Goal: Communication & Community: Answer question/provide support

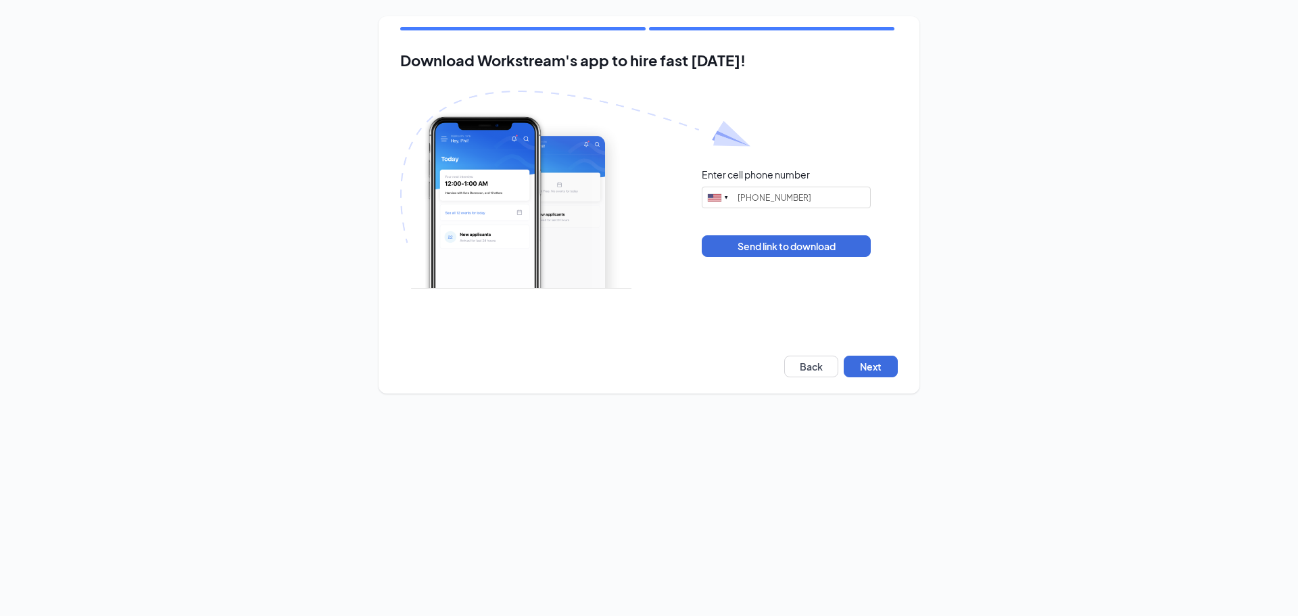
type input "(845) 978-1364"
click at [864, 368] on button "Next" at bounding box center [871, 367] width 54 height 22
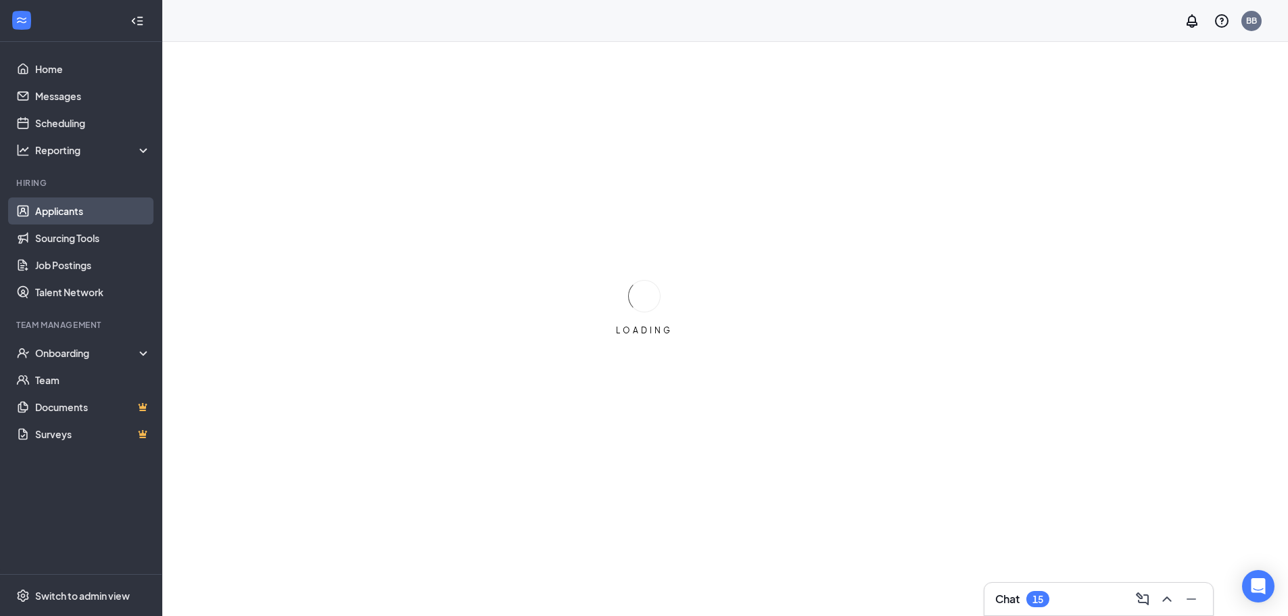
click at [68, 212] on link "Applicants" at bounding box center [93, 210] width 116 height 27
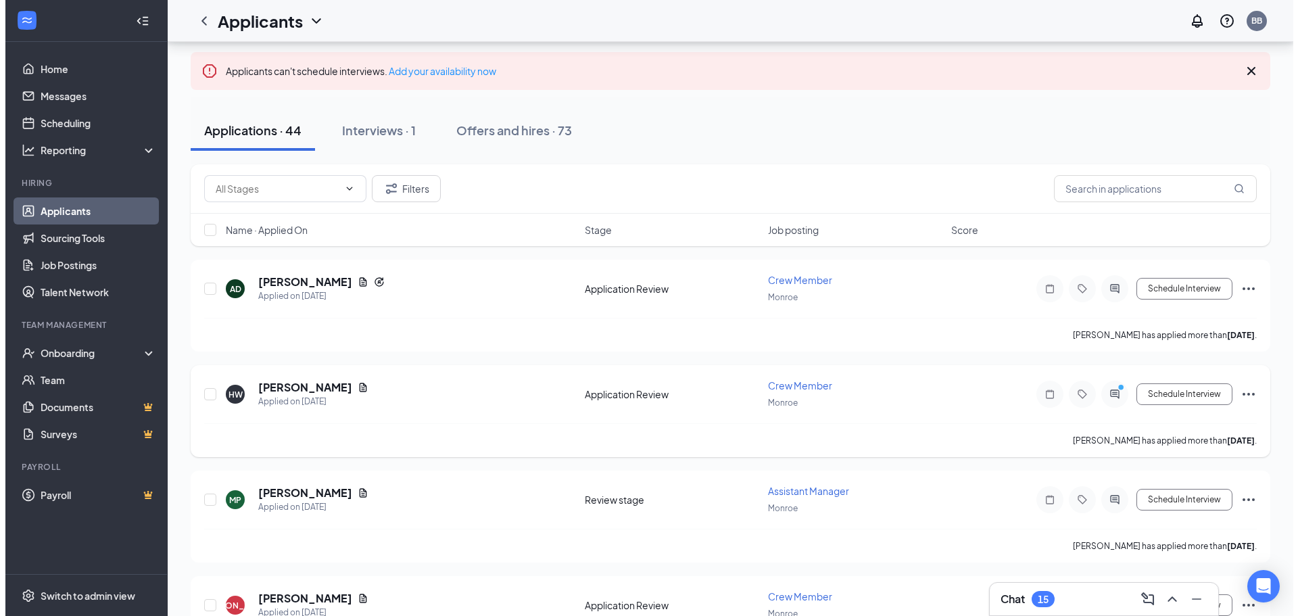
scroll to position [68, 0]
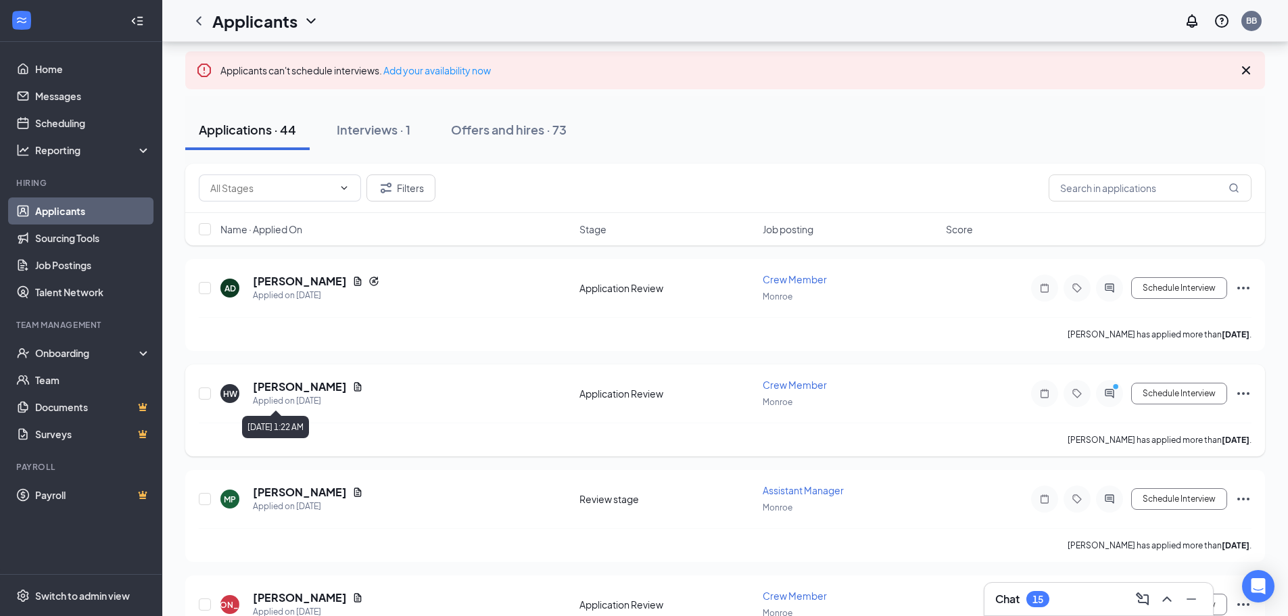
drag, startPoint x: 307, startPoint y: 398, endPoint x: 339, endPoint y: 367, distance: 44.9
click at [307, 398] on div "Applied on [DATE]" at bounding box center [308, 401] width 110 height 14
click at [1112, 391] on icon "PrimaryDot" at bounding box center [1117, 388] width 16 height 11
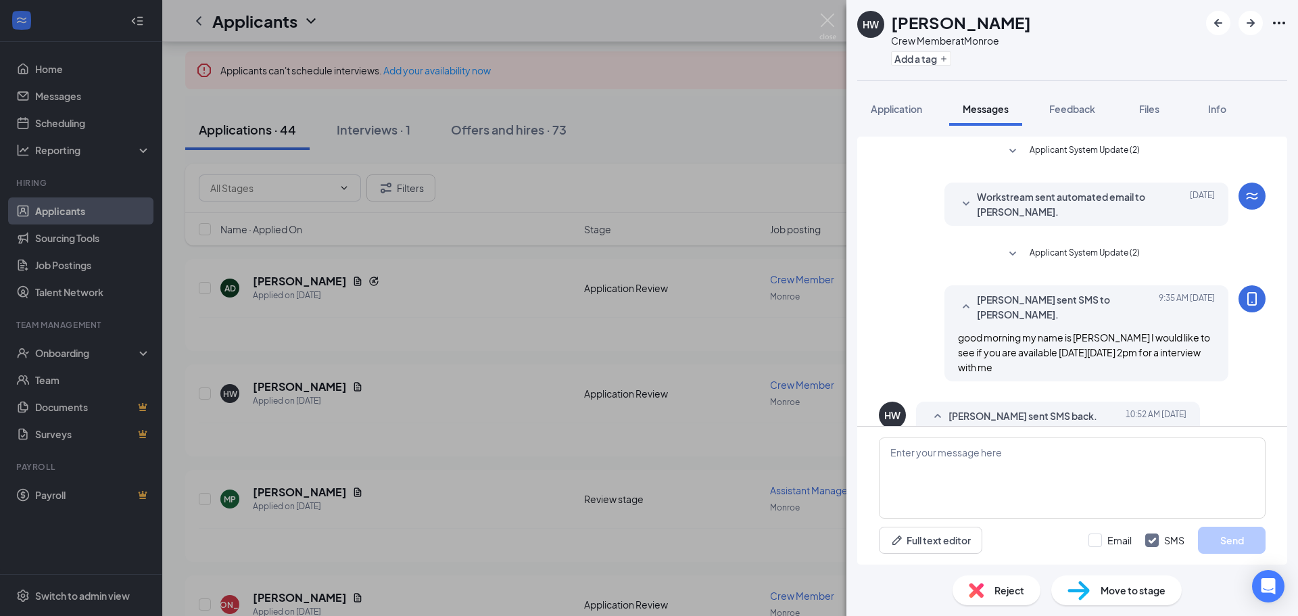
scroll to position [42, 0]
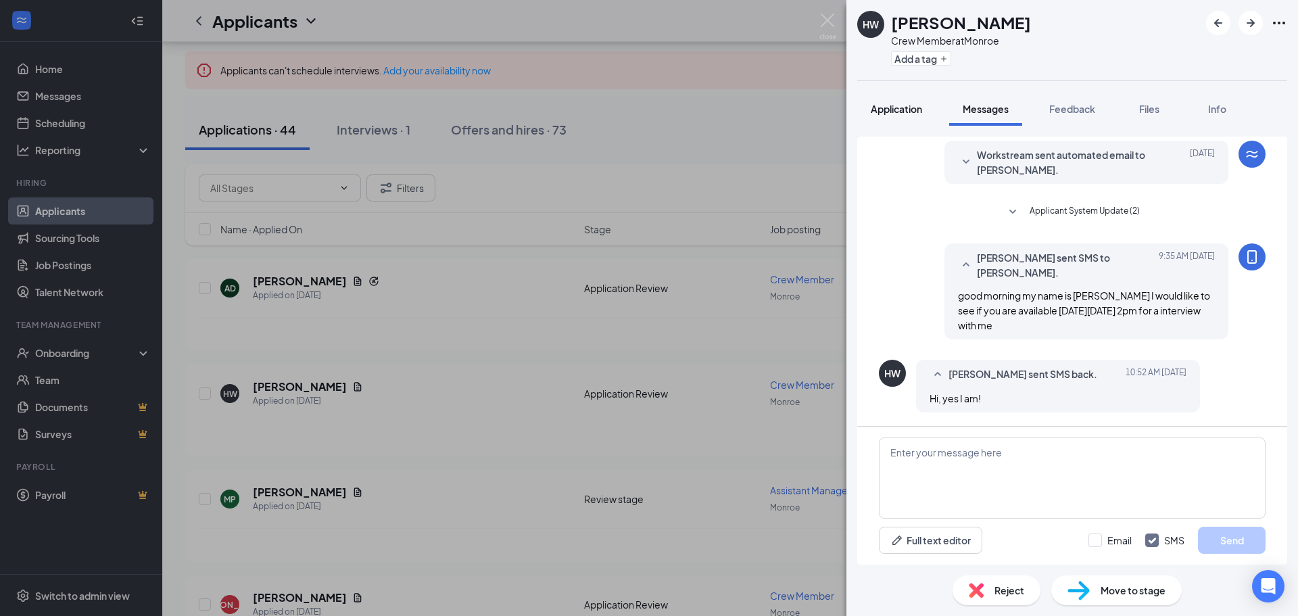
click at [908, 108] on span "Application" at bounding box center [896, 109] width 51 height 12
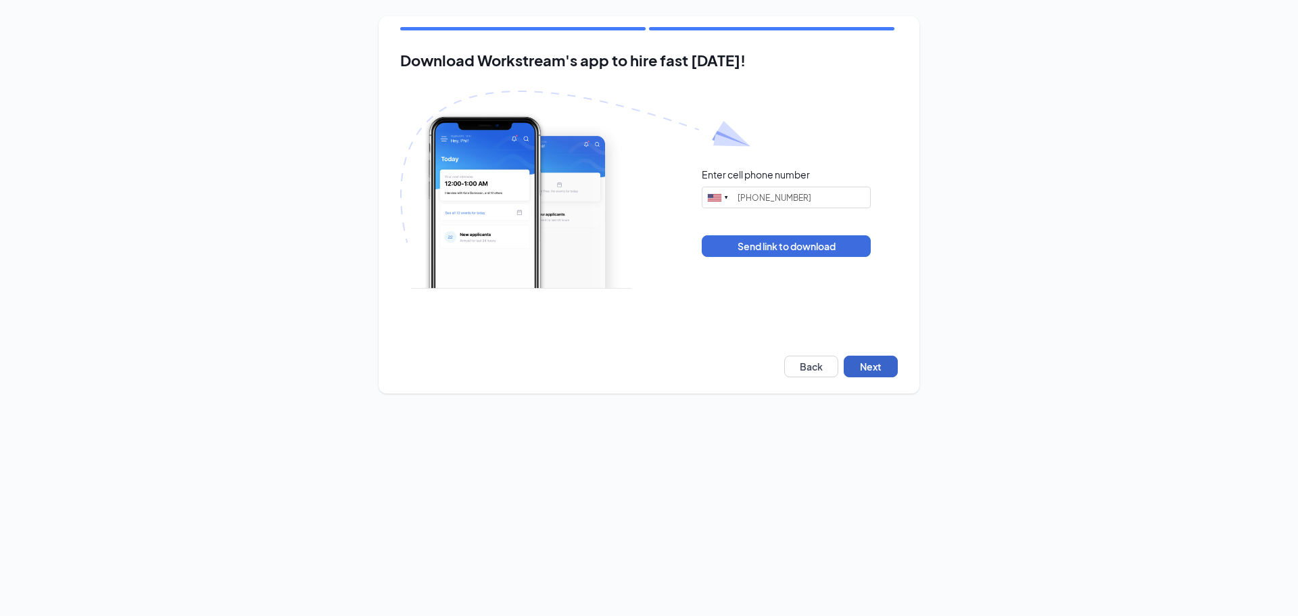
click at [883, 368] on button "Next" at bounding box center [871, 367] width 54 height 22
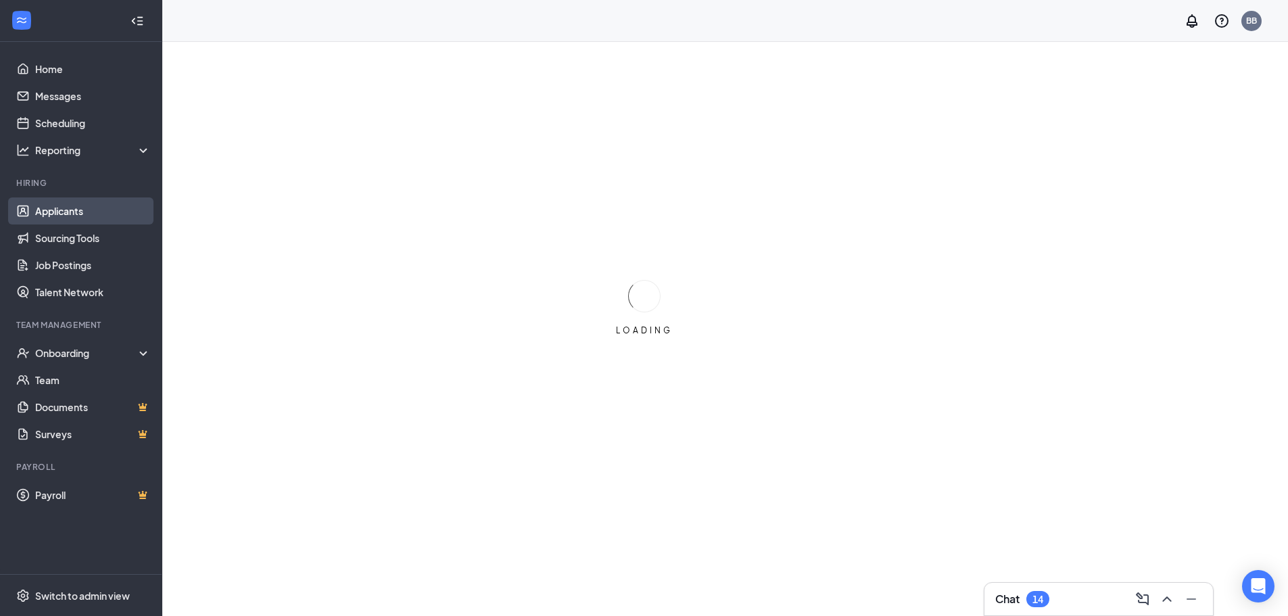
click at [73, 212] on link "Applicants" at bounding box center [93, 210] width 116 height 27
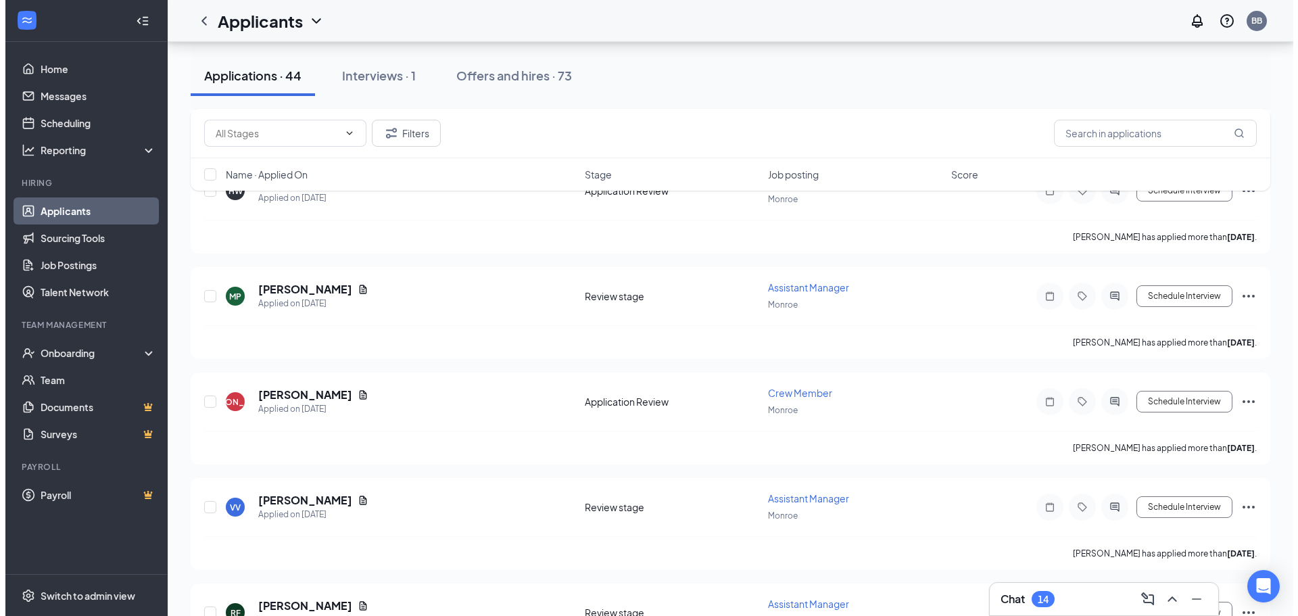
scroll to position [135, 0]
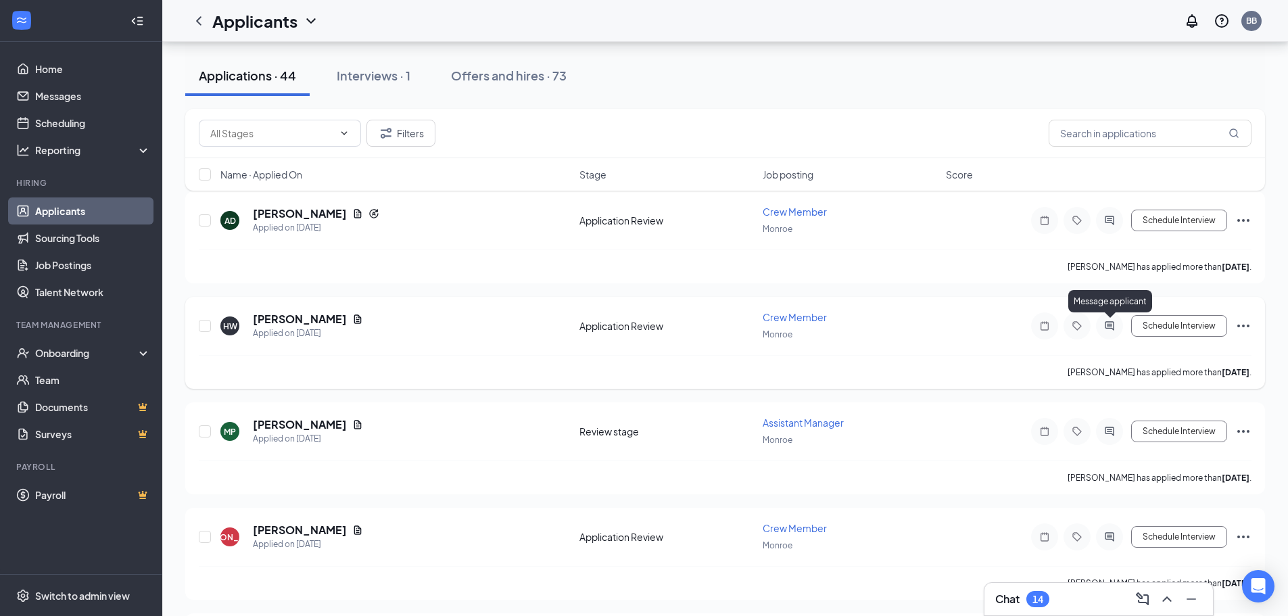
click at [1109, 322] on icon "ActiveChat" at bounding box center [1109, 325] width 9 height 9
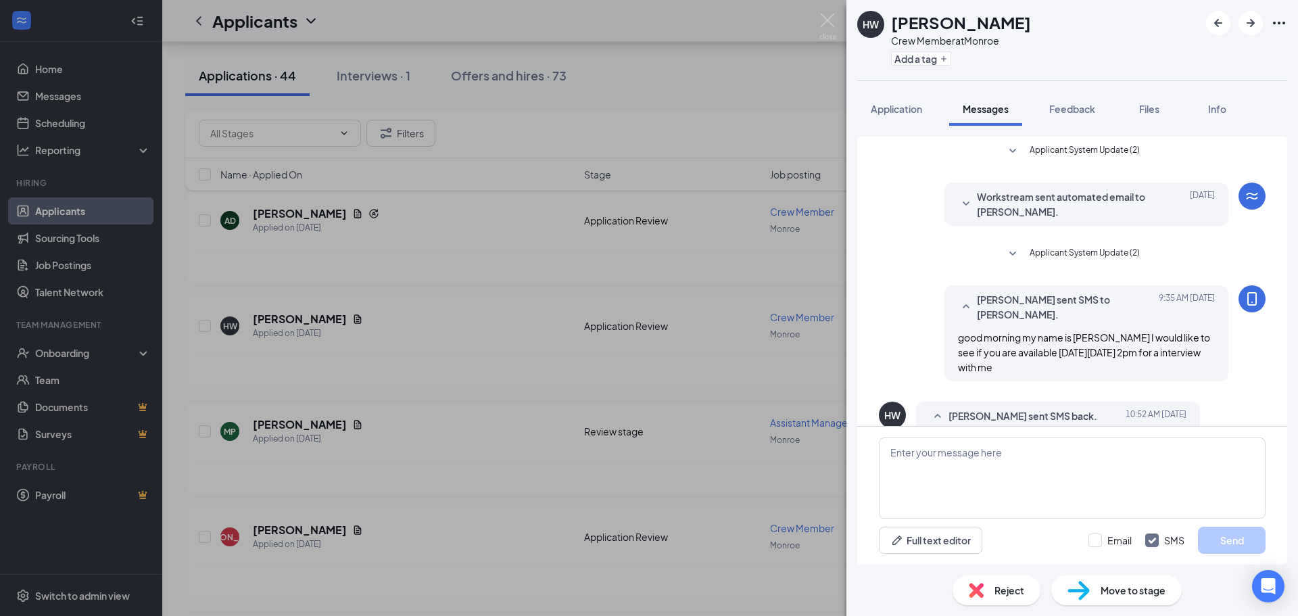
scroll to position [42, 0]
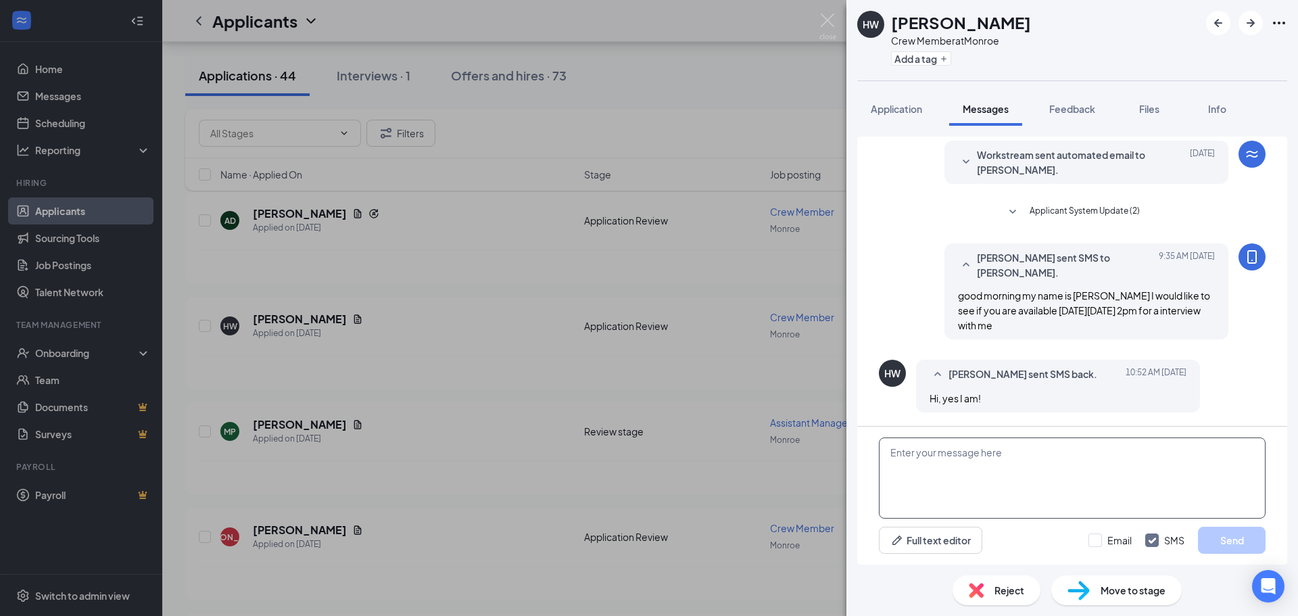
click at [953, 454] on textarea at bounding box center [1072, 477] width 387 height 81
click at [984, 455] on textarea "hi [PERSON_NAME] I am so sorry iwould like to see if we can" at bounding box center [1072, 477] width 387 height 81
click at [1116, 456] on textarea "hi [PERSON_NAME] I am so sorry i would like to see if we can" at bounding box center [1072, 477] width 387 height 81
drag, startPoint x: 1153, startPoint y: 450, endPoint x: 1106, endPoint y: 461, distance: 48.7
click at [1106, 461] on textarea "hi [PERSON_NAME] I am so sorry i would like to see if we can reschudule" at bounding box center [1072, 477] width 387 height 81
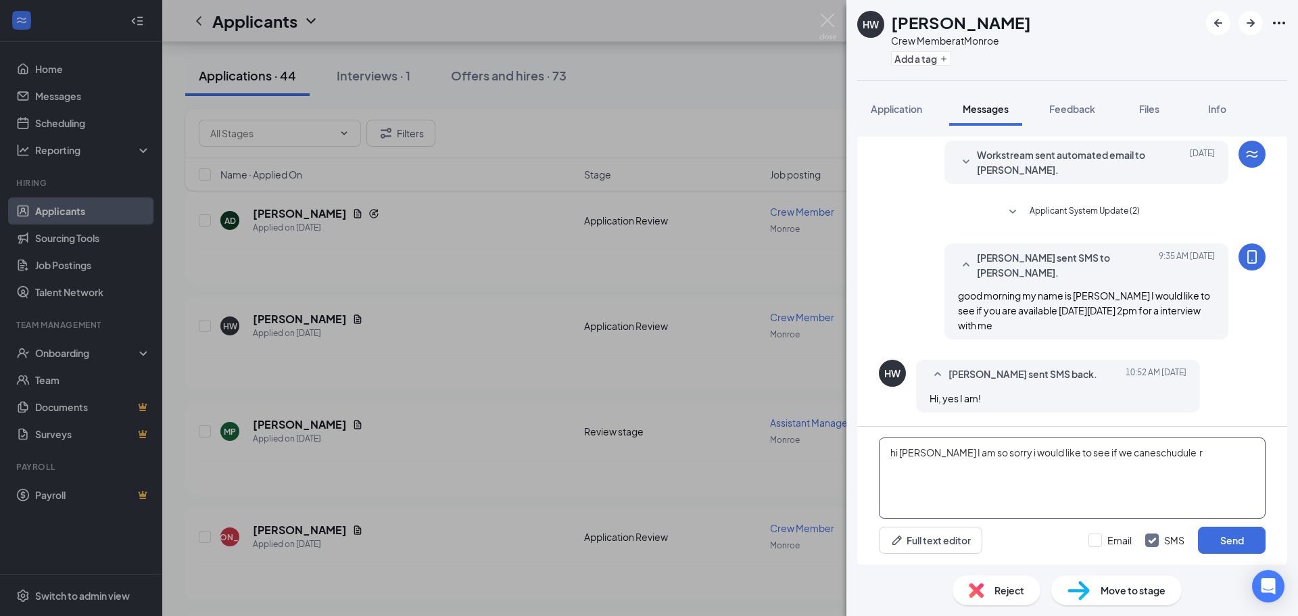
click at [1170, 457] on textarea "hi [PERSON_NAME] I am so sorry i would like to see if we caneschudule r" at bounding box center [1072, 477] width 387 height 81
drag, startPoint x: 1163, startPoint y: 452, endPoint x: 1141, endPoint y: 454, distance: 22.4
click at [1139, 455] on textarea "hi [PERSON_NAME] I am so sorry i would like to see if we caneschudule r" at bounding box center [1072, 477] width 387 height 81
click at [1184, 453] on textarea "hi [PERSON_NAME] I am so sorry i would like to see if we caneschudule r" at bounding box center [1072, 477] width 387 height 81
click at [1100, 454] on textarea "hi [PERSON_NAME] I am so sorry i would like to see if we caneschudule r" at bounding box center [1072, 477] width 387 height 81
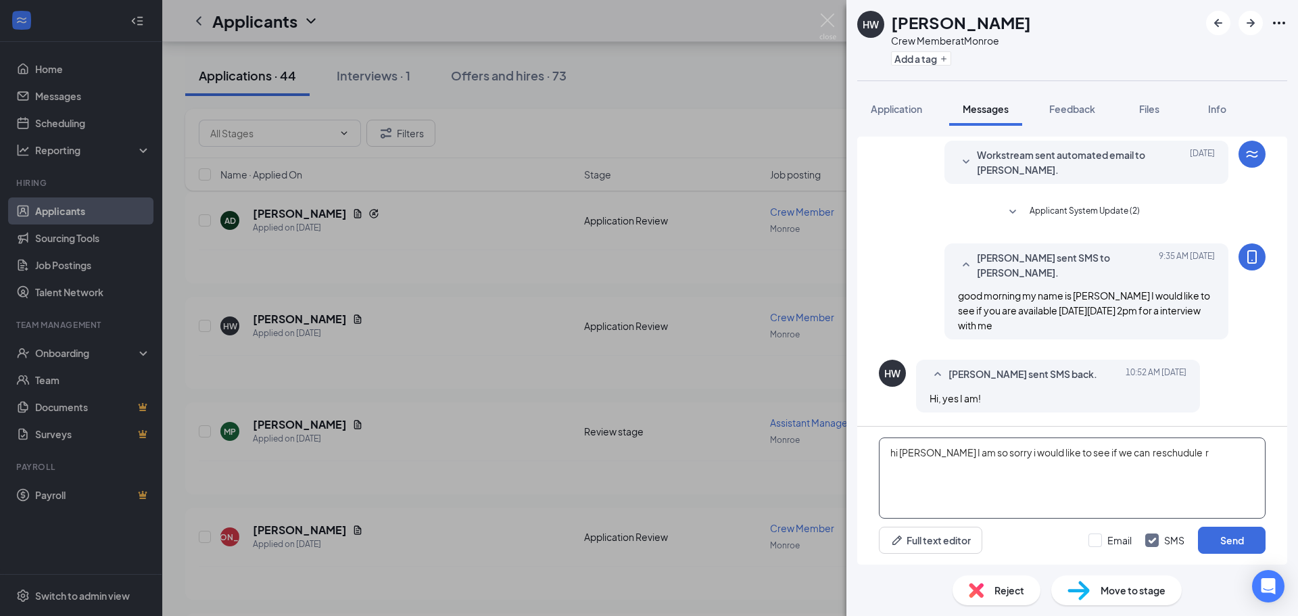
click at [1156, 456] on textarea "hi [PERSON_NAME] I am so sorry i would like to see if we can reschudule r" at bounding box center [1072, 477] width 387 height 81
drag, startPoint x: 1104, startPoint y: 454, endPoint x: 1153, endPoint y: 455, distance: 49.4
click at [1153, 455] on textarea "hi [PERSON_NAME] I am so sorry i would like to see if we can reschudule" at bounding box center [1072, 477] width 387 height 81
drag, startPoint x: 913, startPoint y: 469, endPoint x: 895, endPoint y: 469, distance: 18.3
click at [895, 469] on textarea "hi [PERSON_NAME] I am so sorry i would like to see if we can reschedule i will …" at bounding box center [1072, 477] width 387 height 81
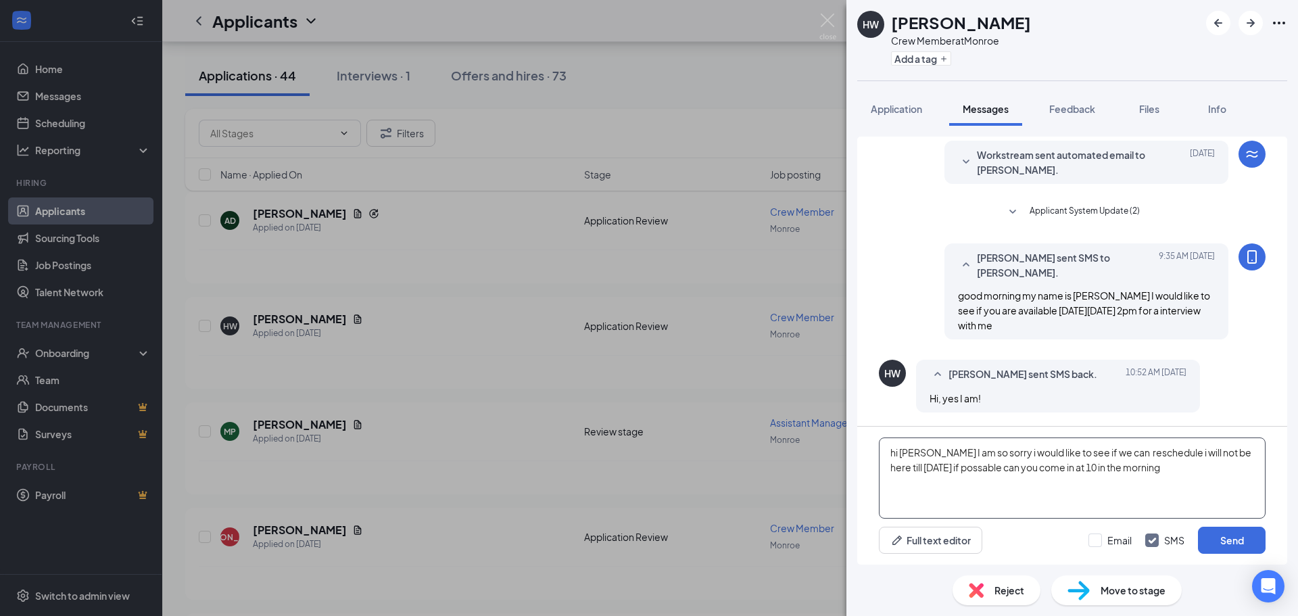
drag, startPoint x: 895, startPoint y: 469, endPoint x: 944, endPoint y: 492, distance: 53.8
click at [950, 493] on textarea "hi [PERSON_NAME] I am so sorry i would like to see if we can reschedule i will …" at bounding box center [1072, 477] width 387 height 81
click at [895, 454] on textarea "hi [PERSON_NAME] I am so sorry i would like to see if we can reschedule i will …" at bounding box center [1072, 477] width 387 height 81
click at [1157, 452] on textarea "Hi [PERSON_NAME] I am so sorry i would like to see if we can reschedule i will …" at bounding box center [1072, 477] width 387 height 81
click at [925, 464] on textarea "Hi [PERSON_NAME] I am so sorry i would like to see if we can reschedule for [DA…" at bounding box center [1072, 477] width 387 height 81
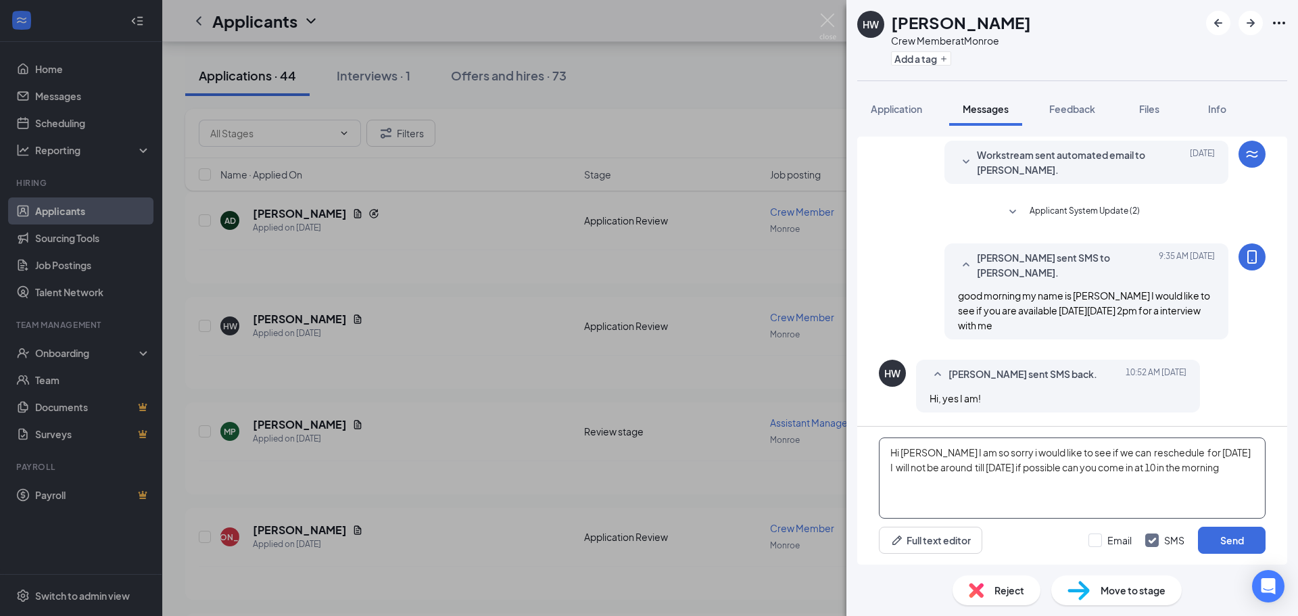
click at [1202, 469] on textarea "Hi [PERSON_NAME] I am so sorry i would like to see if we can reschedule for [DA…" at bounding box center [1072, 477] width 387 height 81
type textarea "Hi [PERSON_NAME] I am so sorry i would like to see if we can reschedule for [DA…"
click at [1246, 530] on button "Send" at bounding box center [1232, 540] width 68 height 27
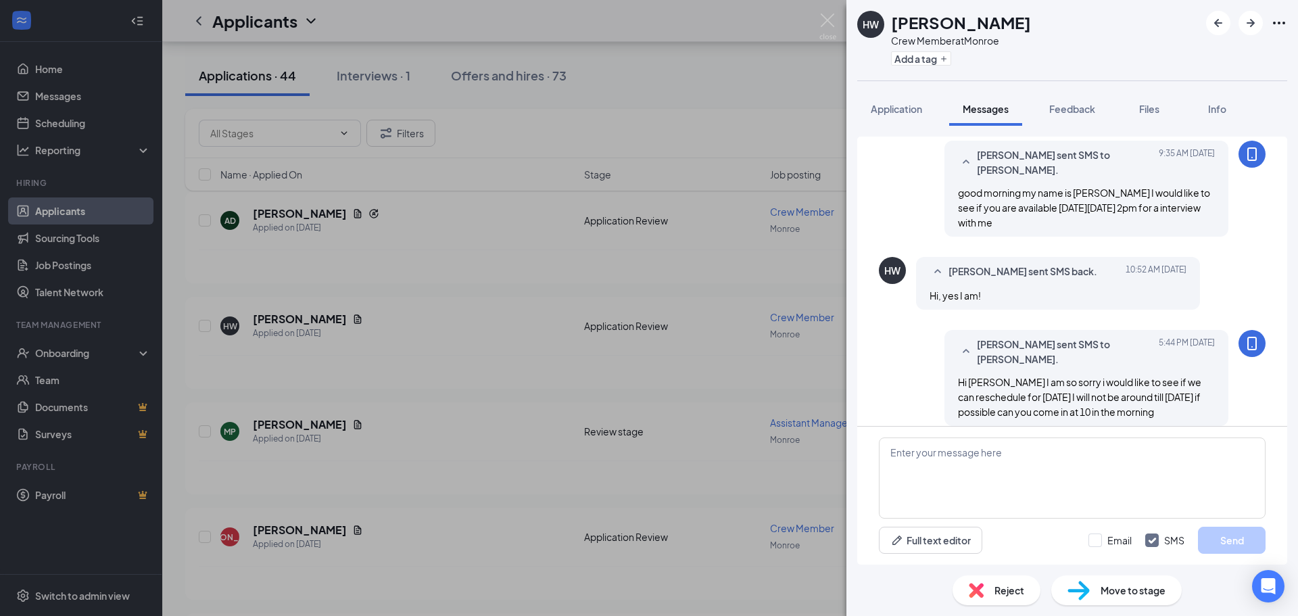
scroll to position [158, 0]
